Goal: Task Accomplishment & Management: Manage account settings

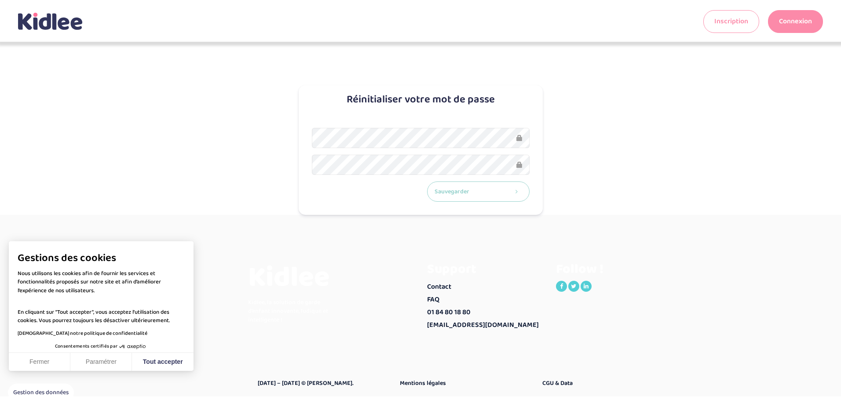
click at [501, 201] on button "Sauvegarder" at bounding box center [478, 192] width 102 height 21
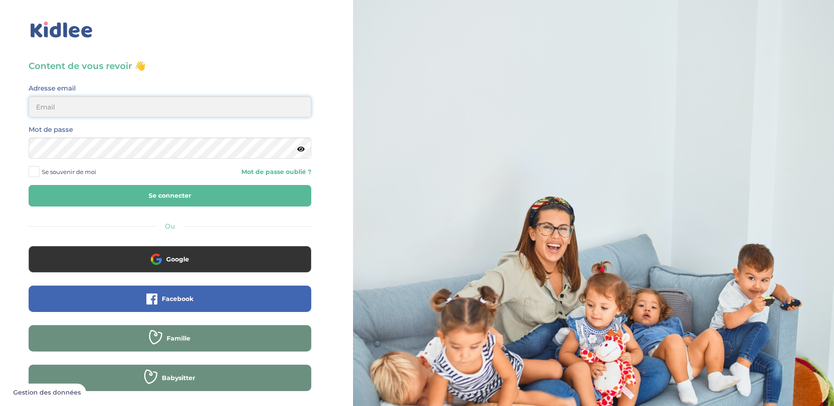
type input "[EMAIL_ADDRESS][DOMAIN_NAME]"
click at [0, 139] on html "× Mot de passe oublié ? Veuillez renseigner votre adresse email pour réinitiali…" at bounding box center [417, 210] width 834 height 421
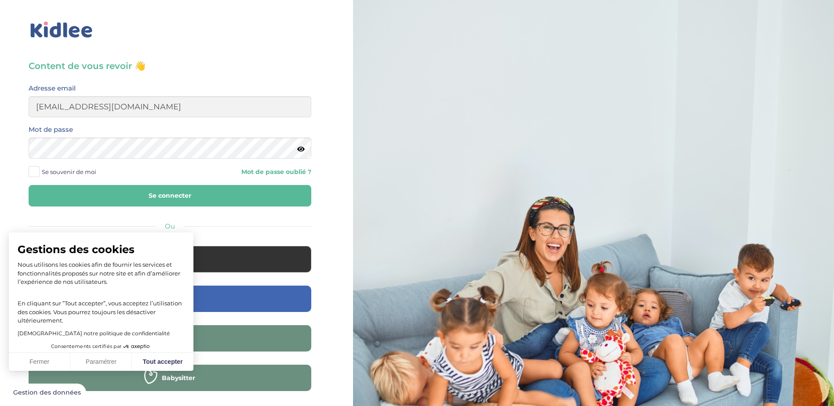
click at [250, 192] on button "Se connecter" at bounding box center [170, 196] width 283 height 22
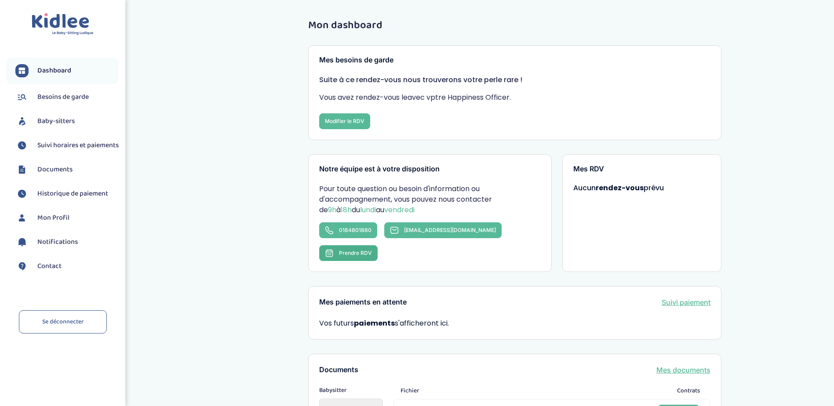
click at [378, 245] on button "Prendre RDV" at bounding box center [348, 253] width 59 height 16
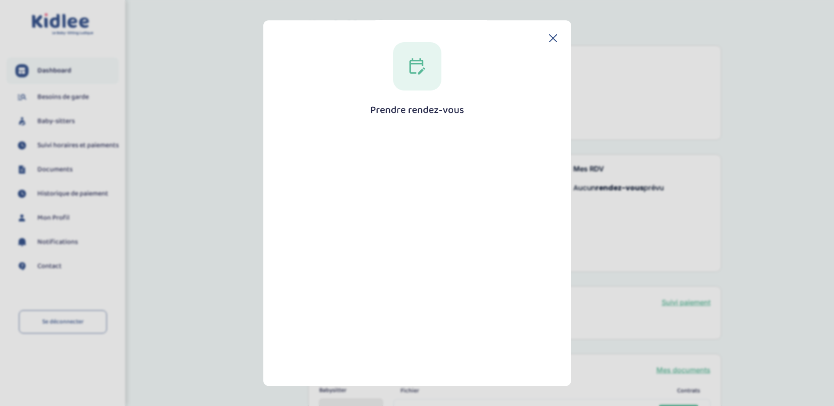
click at [550, 40] on icon at bounding box center [553, 38] width 7 height 7
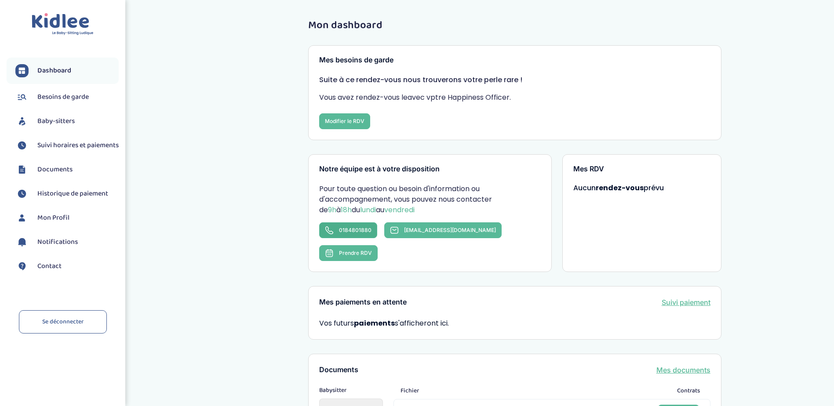
click at [342, 233] on span "0184801880" at bounding box center [355, 230] width 33 height 7
